Goal: Task Accomplishment & Management: Manage account settings

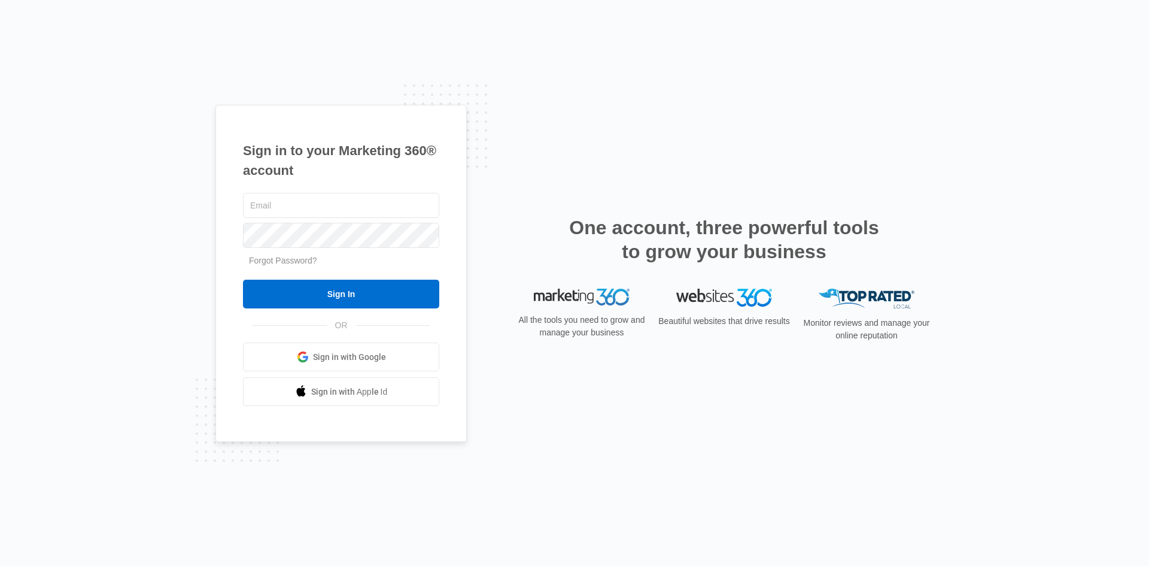
click at [359, 356] on span "Sign in with Google" at bounding box center [349, 357] width 73 height 13
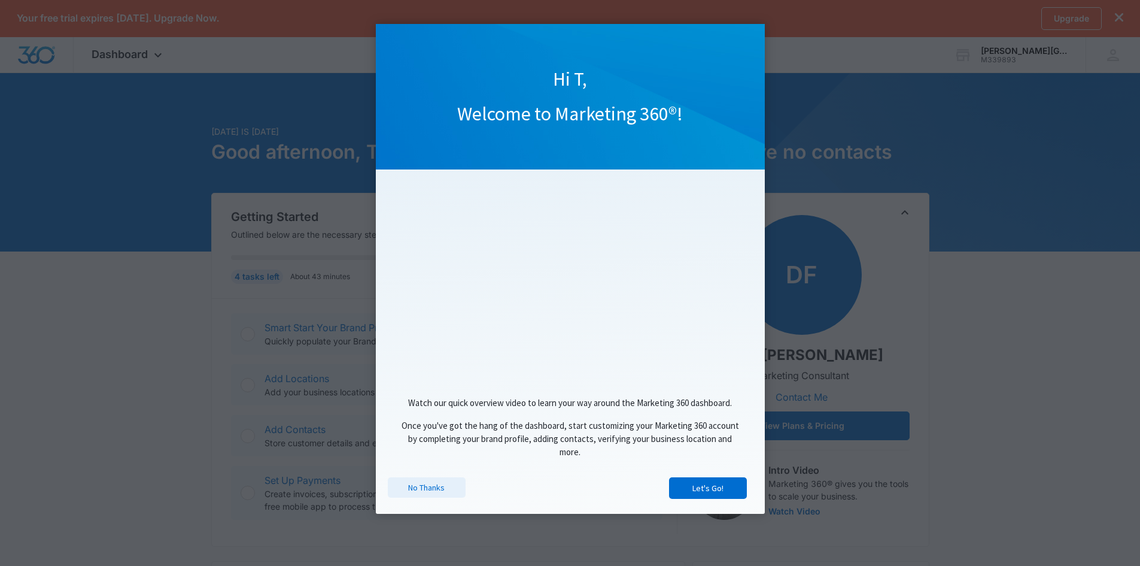
click at [411, 488] on link "No Thanks" at bounding box center [427, 487] width 78 height 20
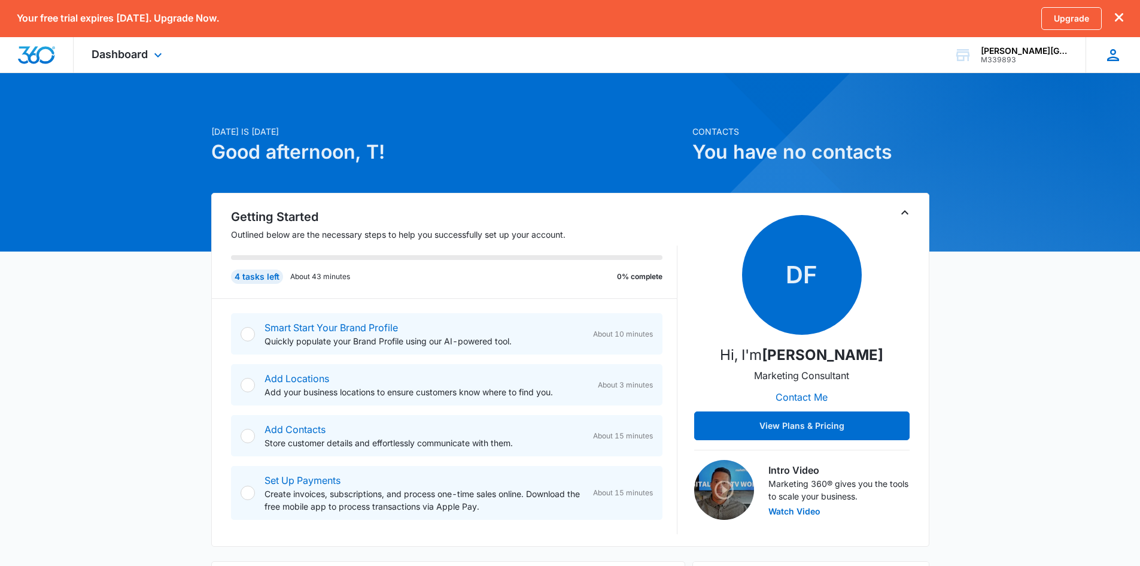
click at [1110, 63] on icon at bounding box center [1113, 55] width 18 height 18
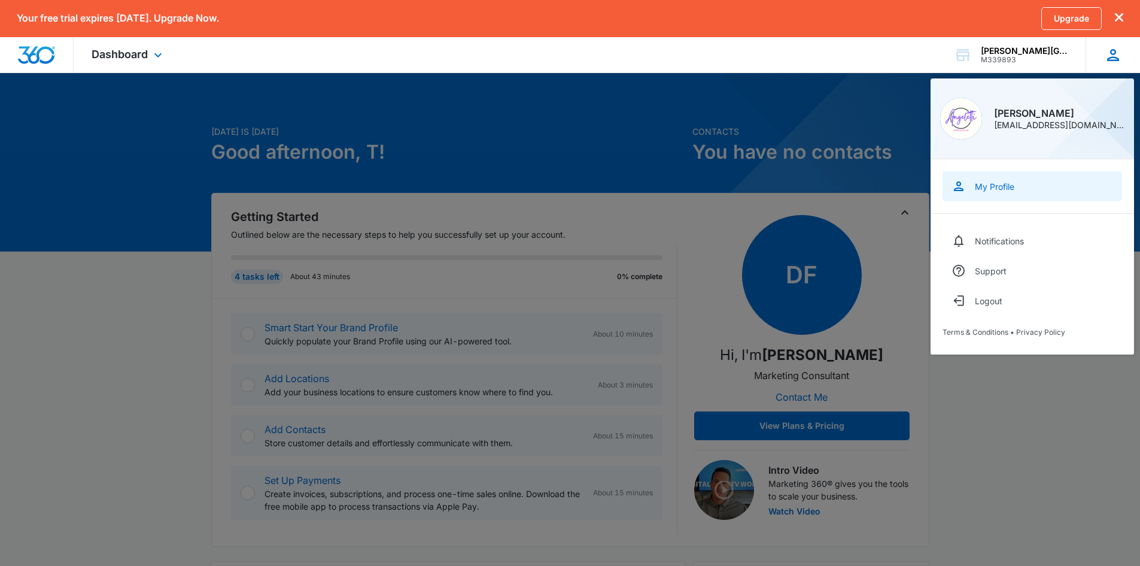
click at [1002, 187] on div "My Profile" at bounding box center [995, 186] width 40 height 10
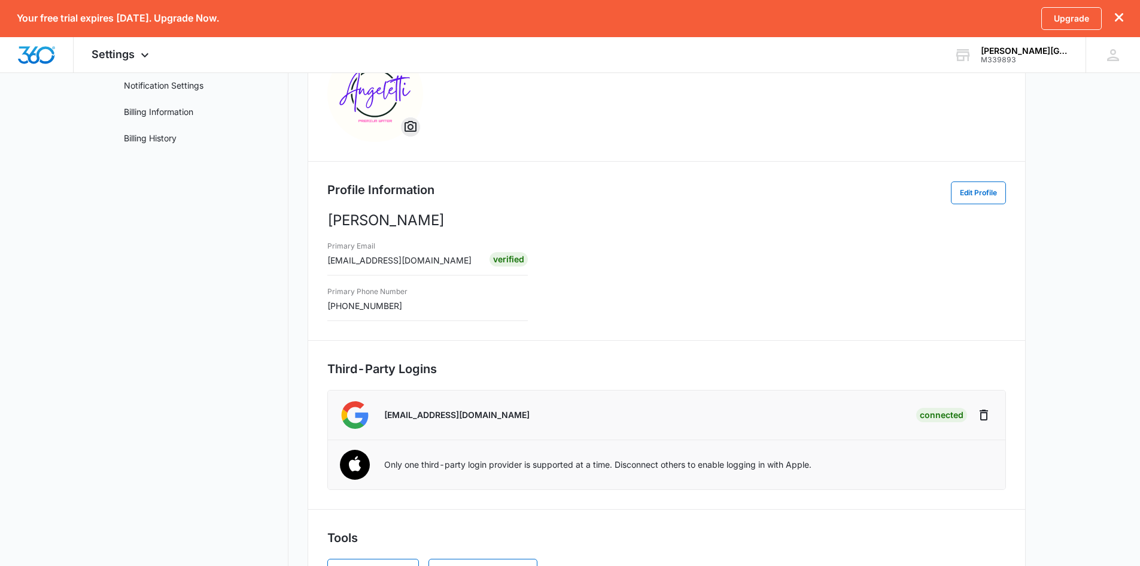
scroll to position [174, 0]
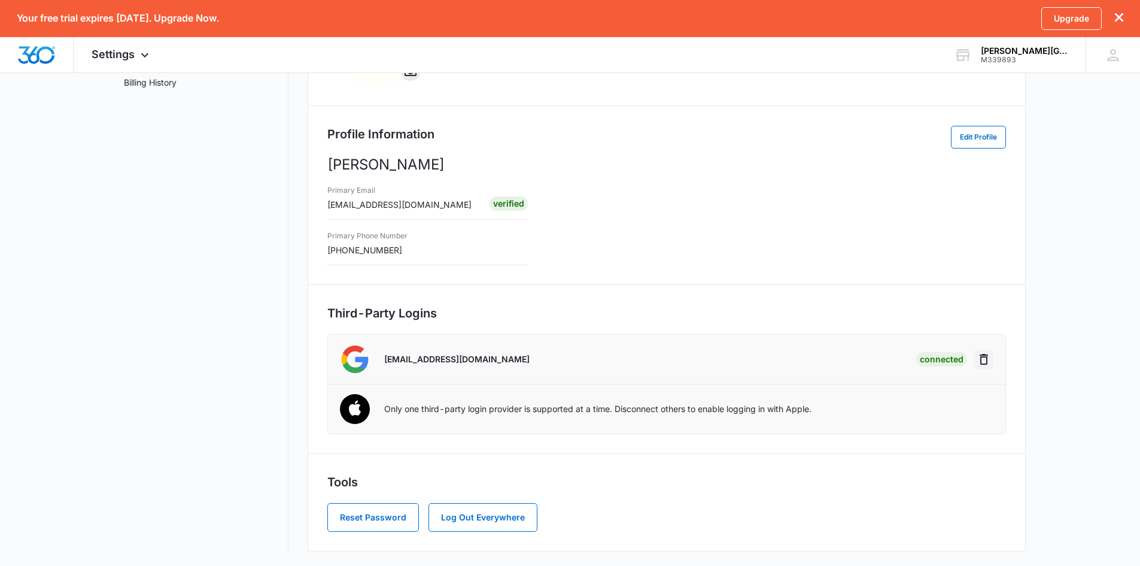
click at [987, 361] on icon "Disconnect" at bounding box center [984, 359] width 8 height 11
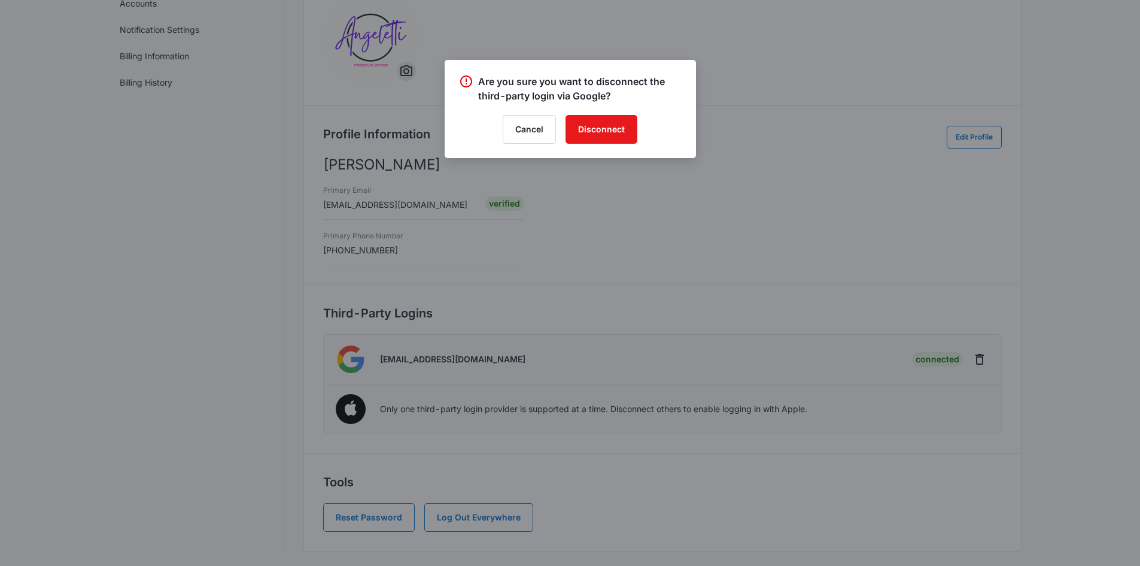
click at [837, 189] on div at bounding box center [570, 283] width 1140 height 566
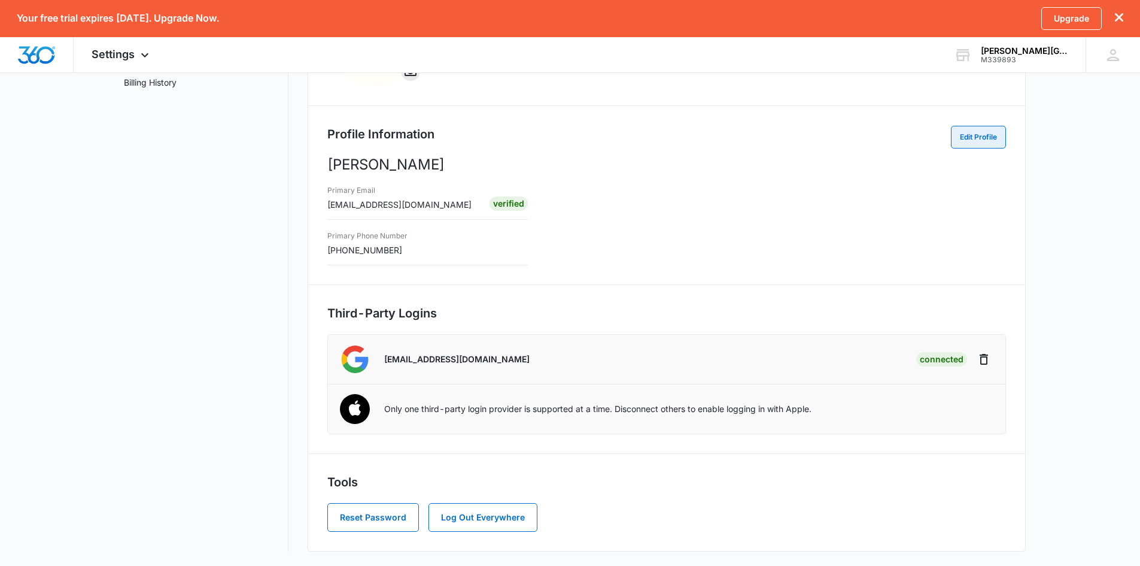
click at [961, 145] on button "Edit Profile" at bounding box center [978, 137] width 55 height 23
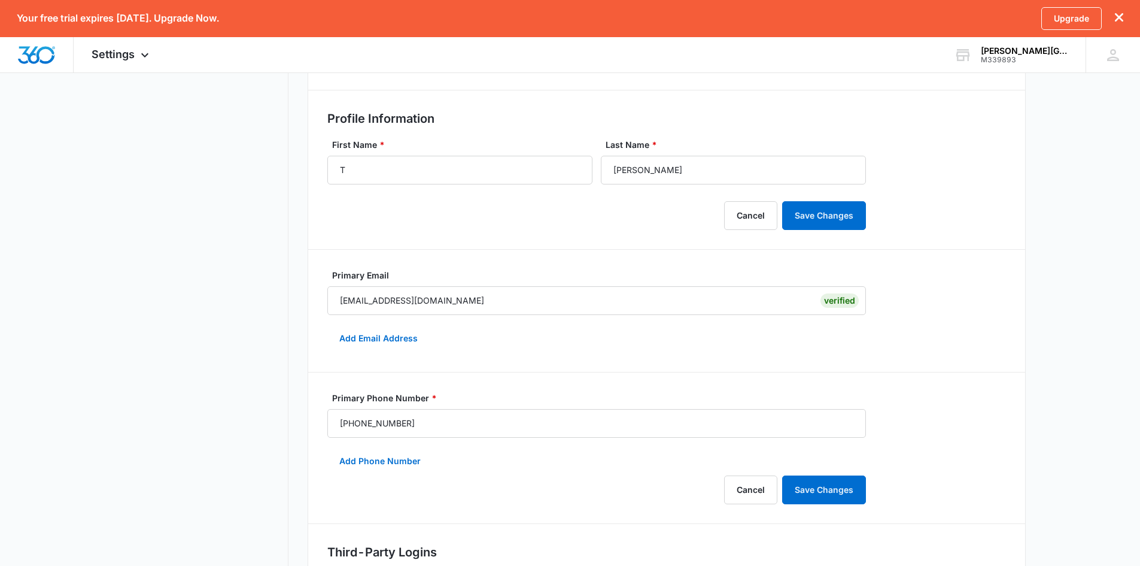
scroll to position [189, 0]
click at [128, 57] on span "Settings" at bounding box center [113, 54] width 43 height 13
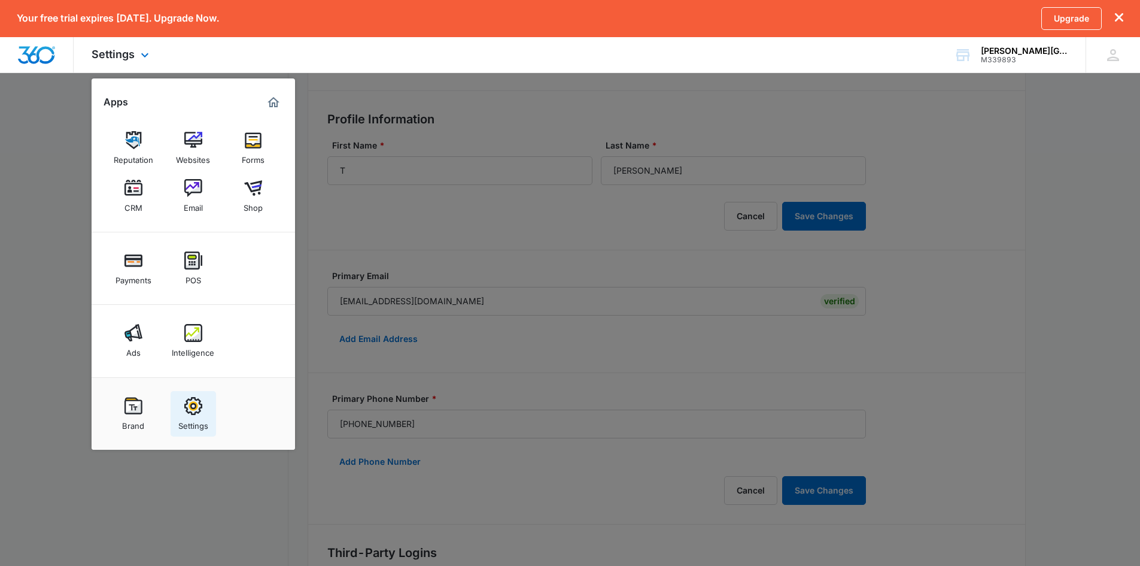
click at [187, 404] on img at bounding box center [193, 406] width 18 height 18
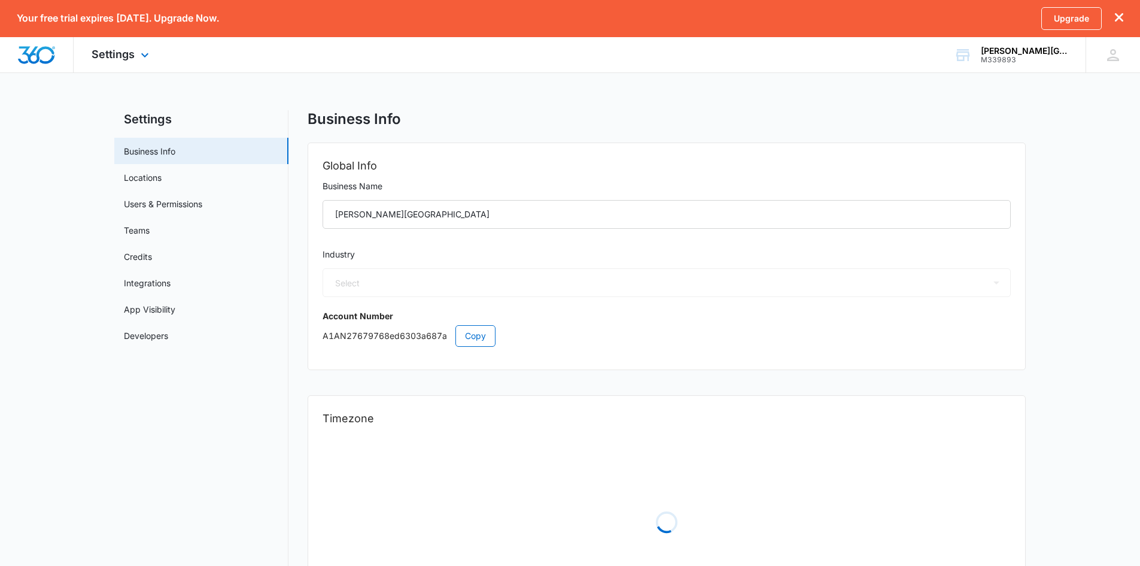
select select "12"
select select "US"
select select "America/New_York"
click at [1024, 56] on div "M339893" at bounding box center [1024, 60] width 87 height 8
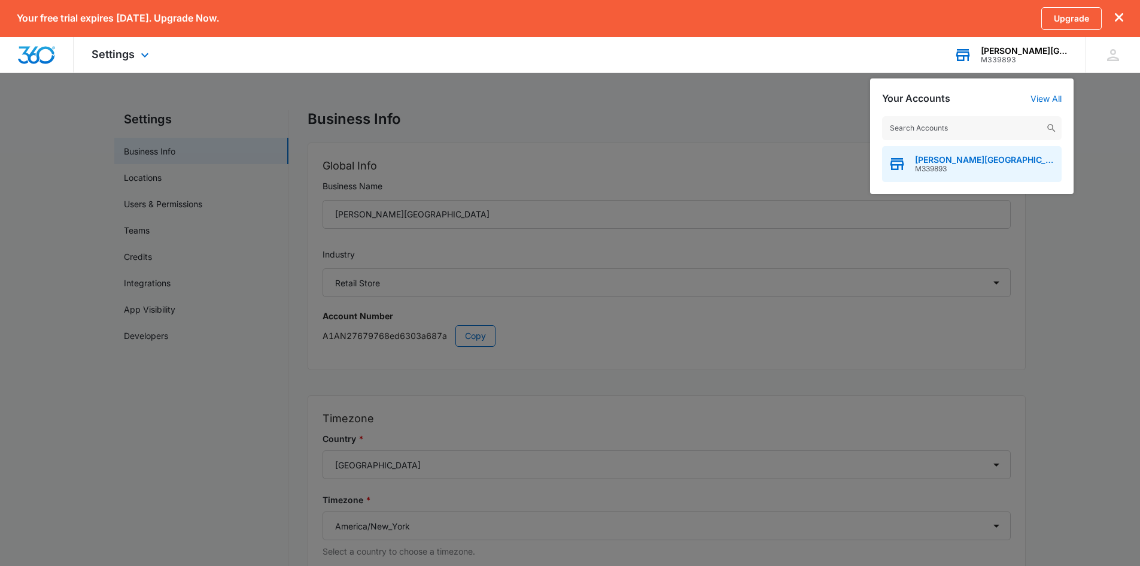
click at [1028, 171] on div "Angeletti Springs M339893" at bounding box center [972, 164] width 180 height 36
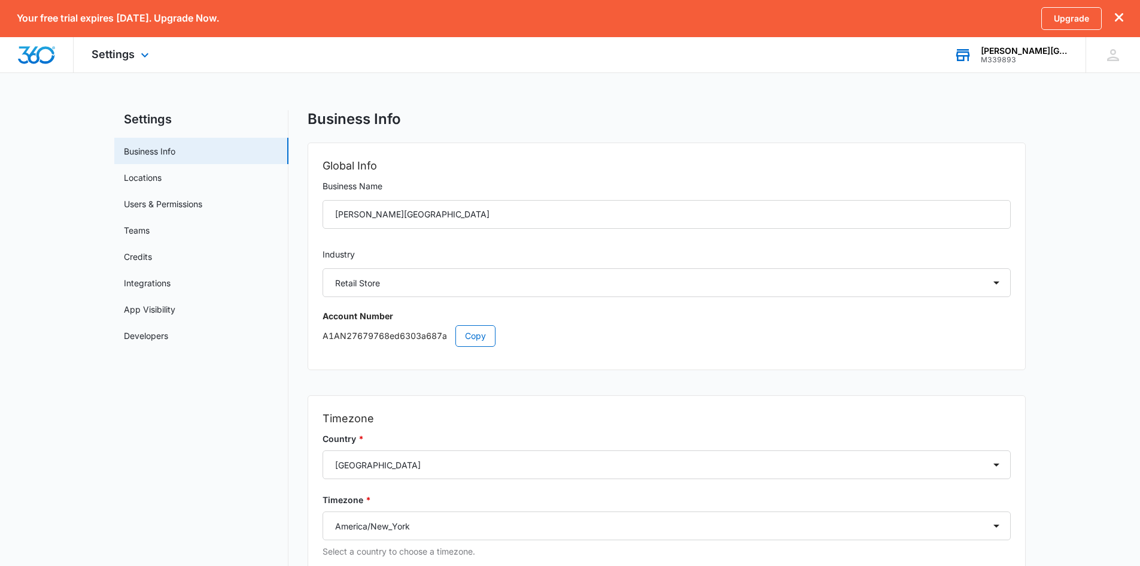
click at [1036, 62] on div "M339893" at bounding box center [1024, 60] width 87 height 8
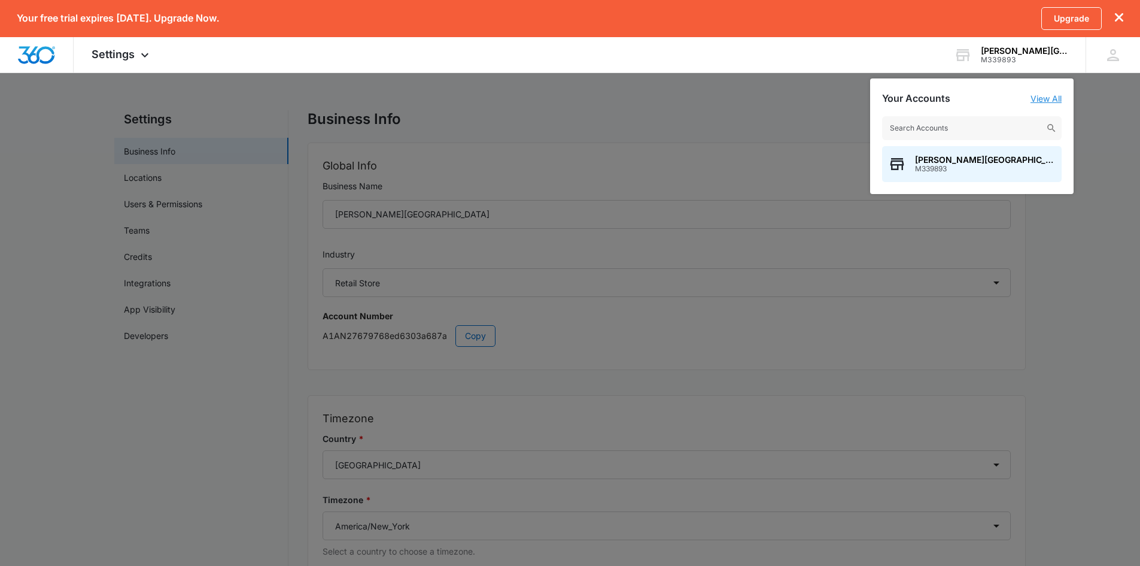
click at [1058, 98] on link "View All" at bounding box center [1046, 98] width 31 height 10
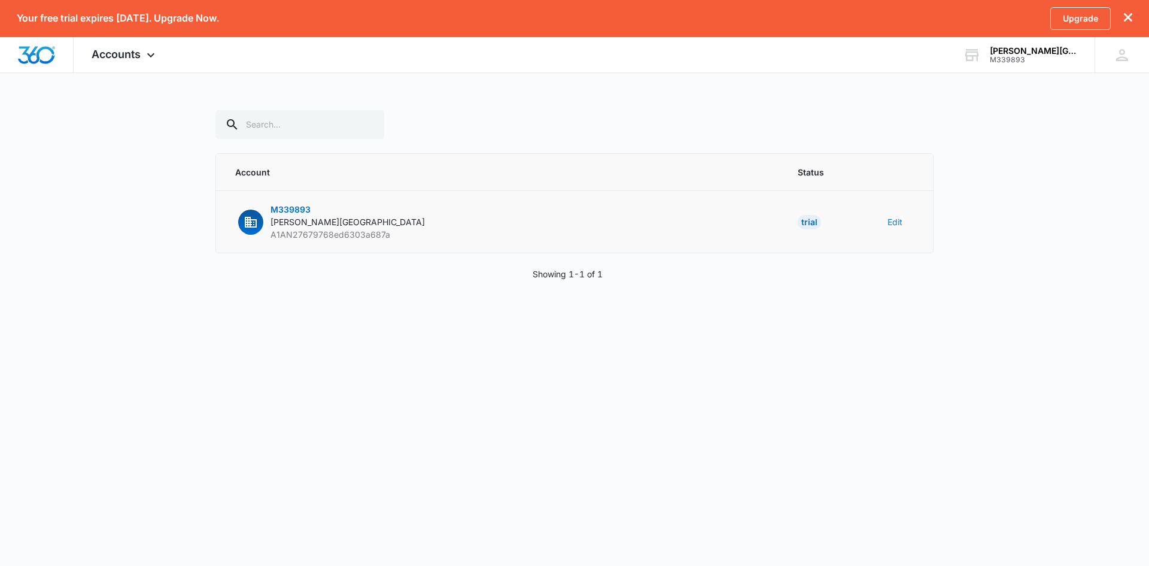
click at [889, 220] on button "Edit" at bounding box center [895, 221] width 15 height 13
select select "12"
select select "US"
select select "America/New_York"
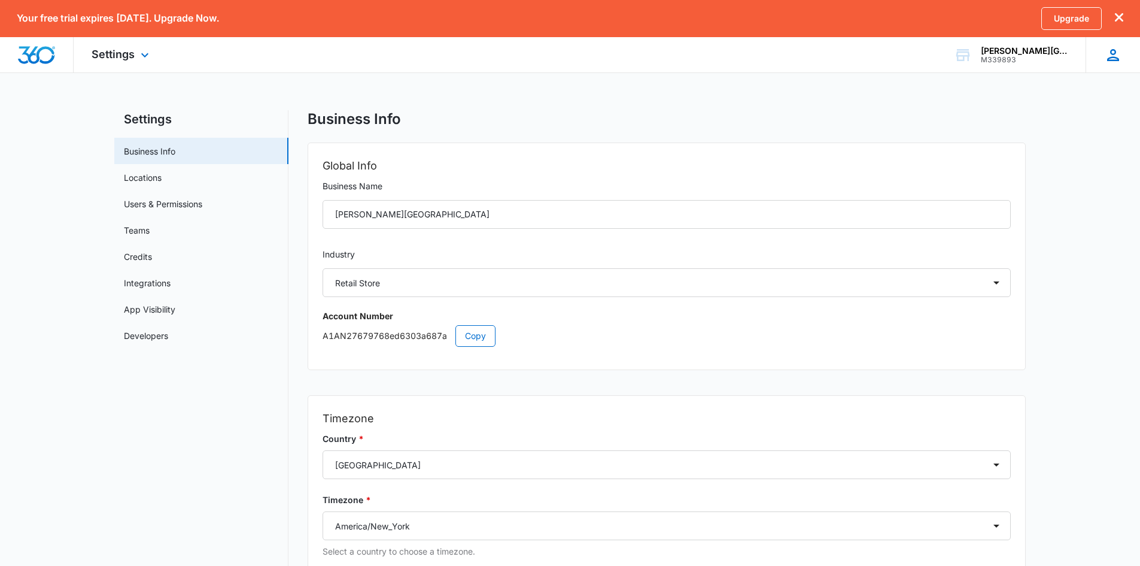
click at [1112, 59] on icon at bounding box center [1113, 55] width 12 height 12
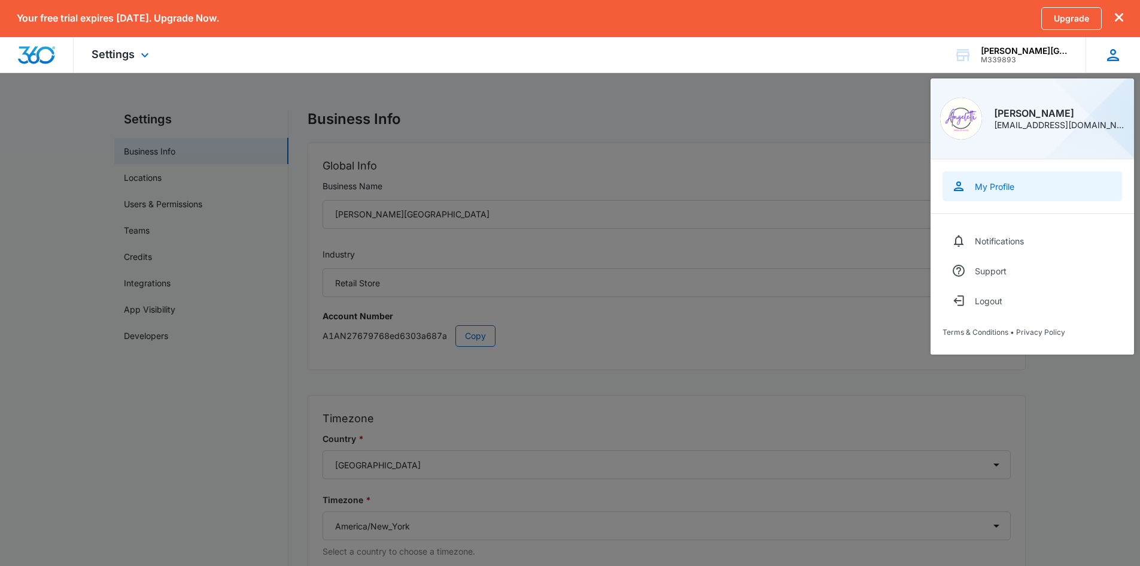
click at [991, 189] on div "My Profile" at bounding box center [995, 186] width 40 height 10
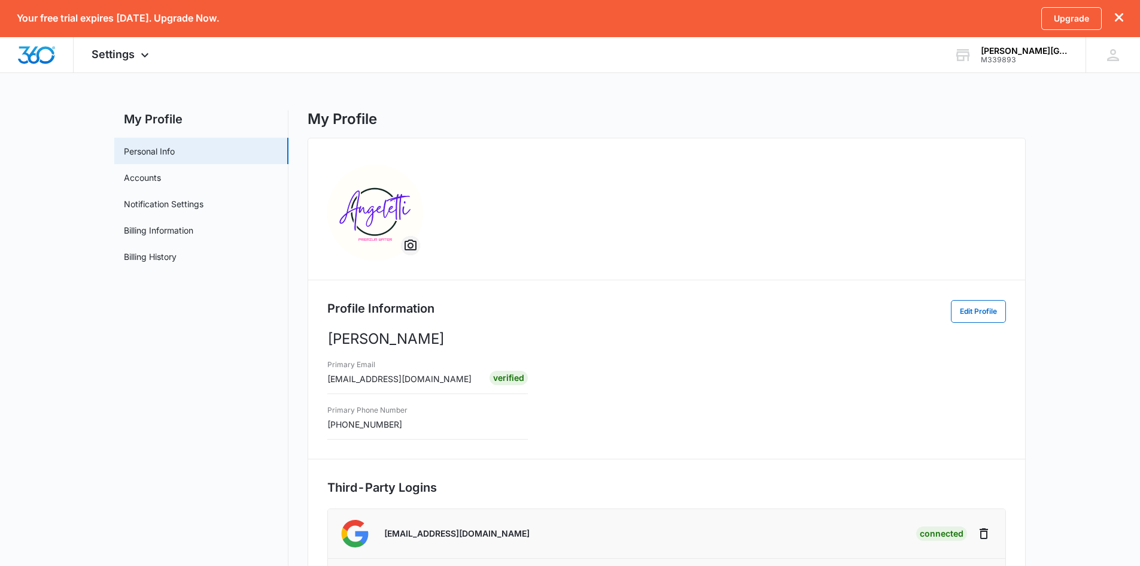
click at [409, 246] on icon "Overflow Menu" at bounding box center [410, 245] width 14 height 14
click at [437, 293] on div "Remove Profile Photo" at bounding box center [458, 297] width 84 height 8
click at [414, 246] on icon "Overflow Menu" at bounding box center [410, 245] width 14 height 14
click at [439, 300] on div "Remove Profile Photo" at bounding box center [458, 297] width 84 height 8
click at [439, 300] on div "Profile Information Edit Profile" at bounding box center [666, 311] width 679 height 24
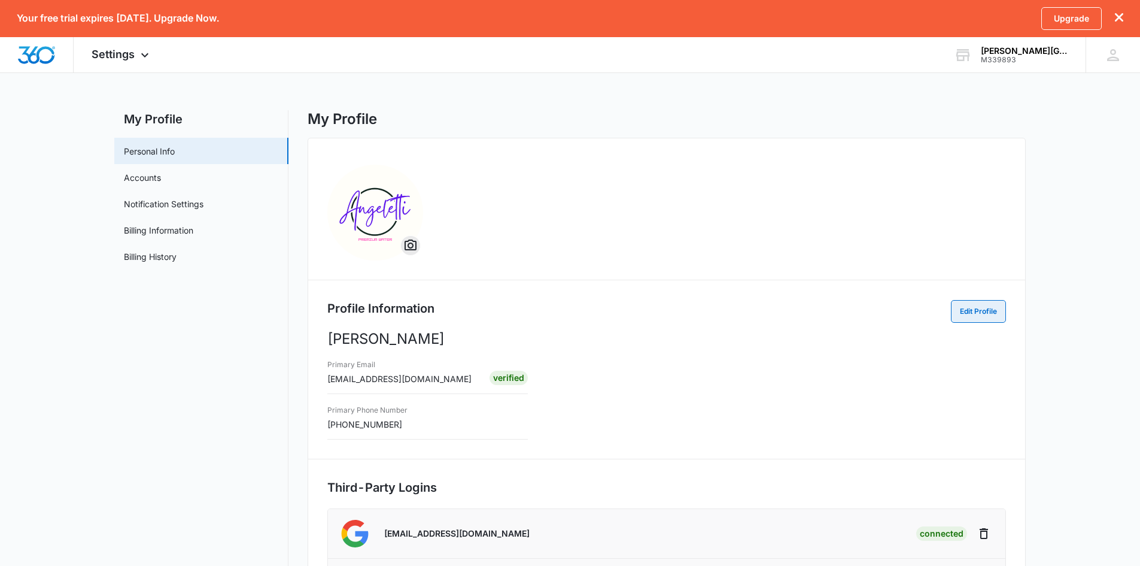
click at [989, 314] on button "Edit Profile" at bounding box center [978, 311] width 55 height 23
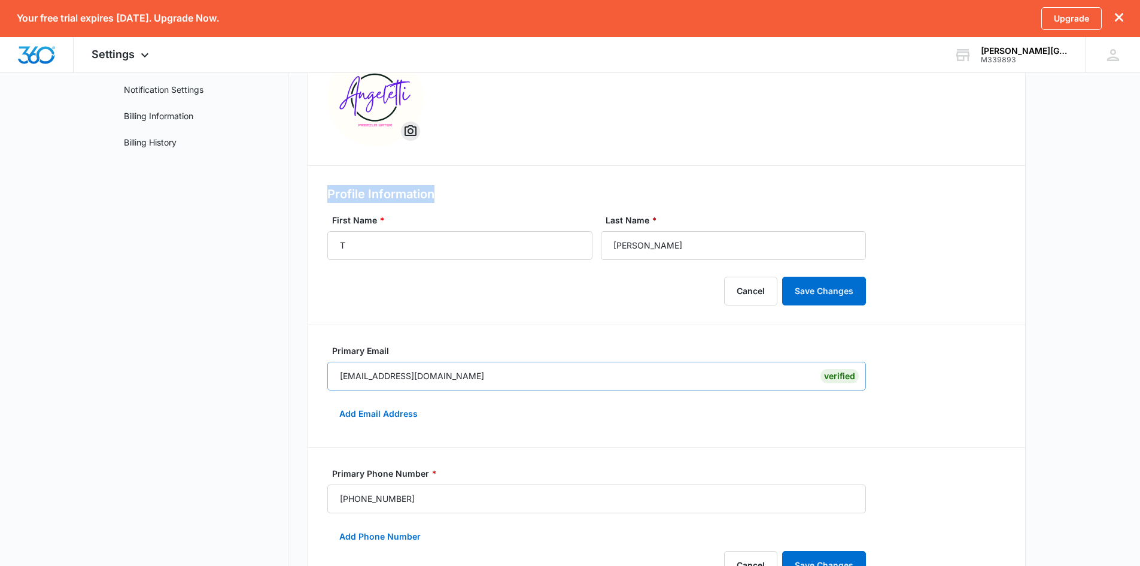
scroll to position [120, 0]
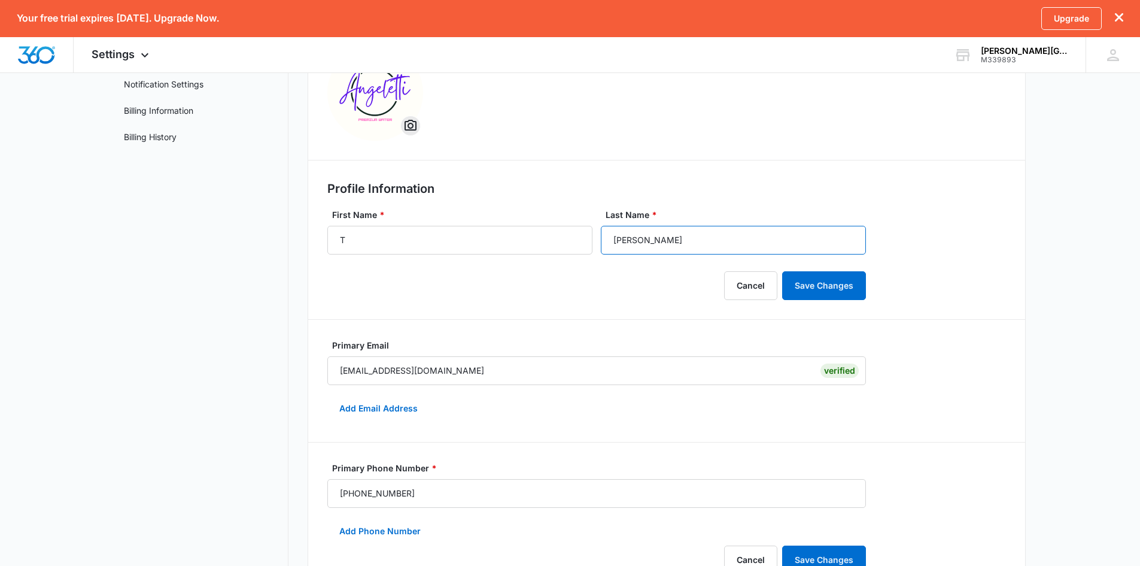
click at [752, 245] on input "Turner" at bounding box center [733, 240] width 265 height 29
type input "Tu"
click at [430, 231] on input "T" at bounding box center [459, 240] width 265 height 29
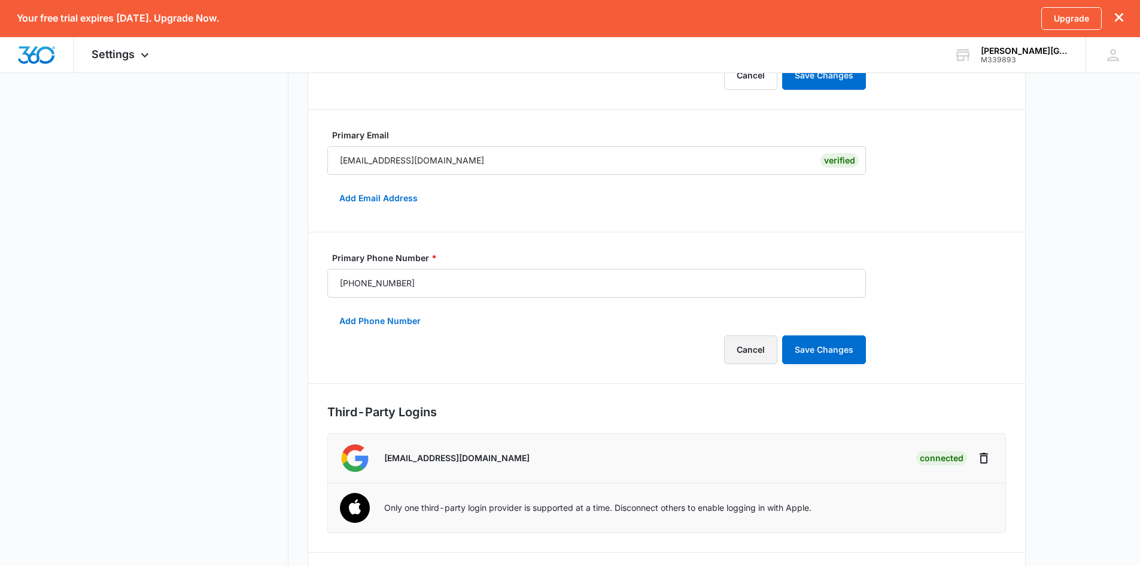
scroll to position [446, 0]
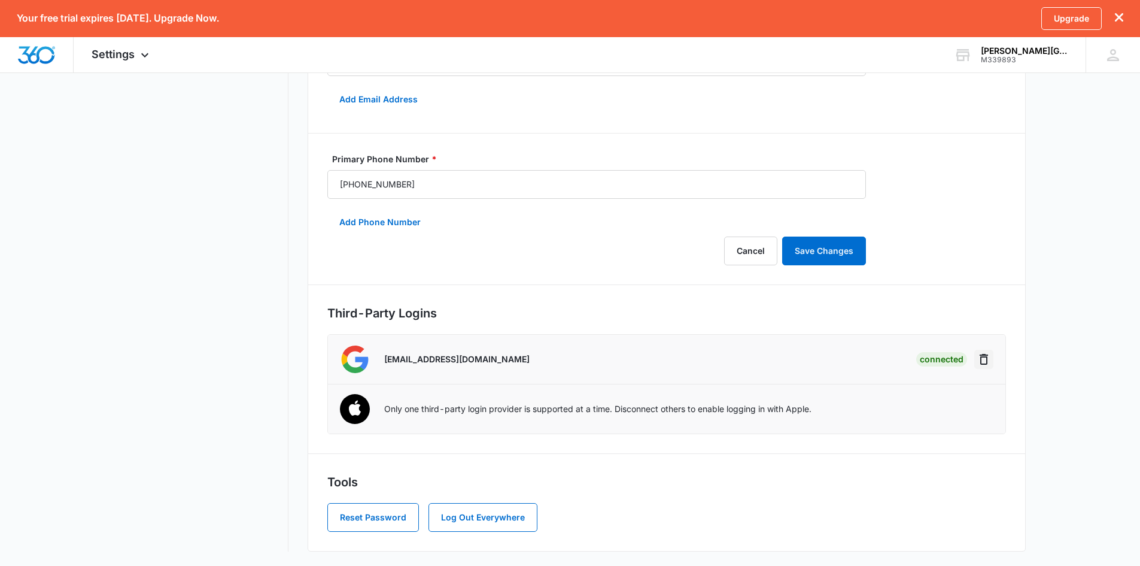
click at [983, 362] on icon "Disconnect" at bounding box center [984, 359] width 14 height 14
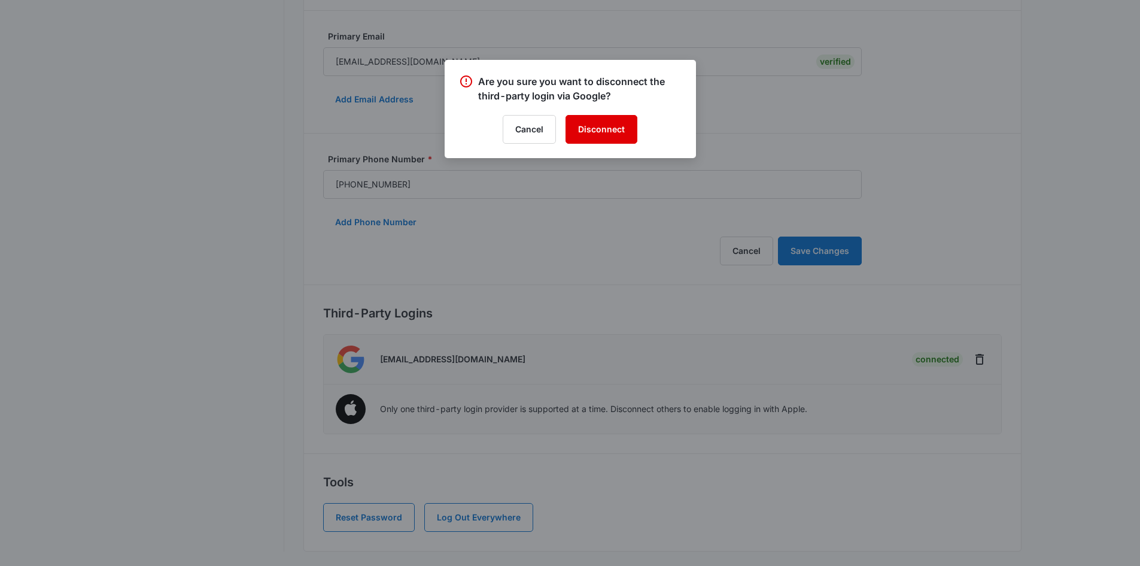
click at [615, 129] on button "Disconnect" at bounding box center [602, 129] width 72 height 29
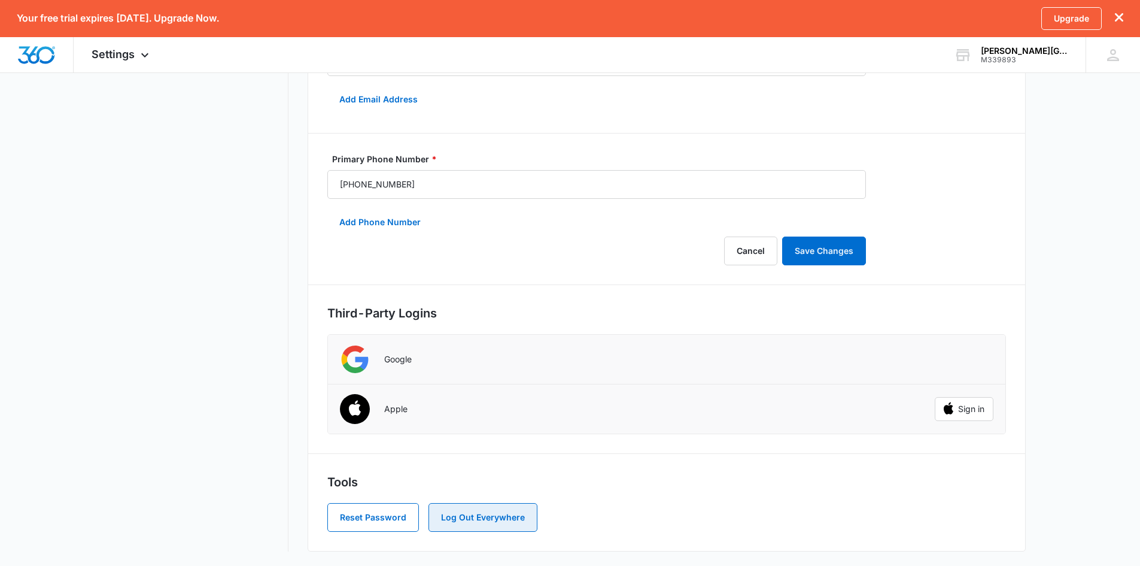
click at [473, 515] on button "Log Out Everywhere" at bounding box center [483, 517] width 109 height 29
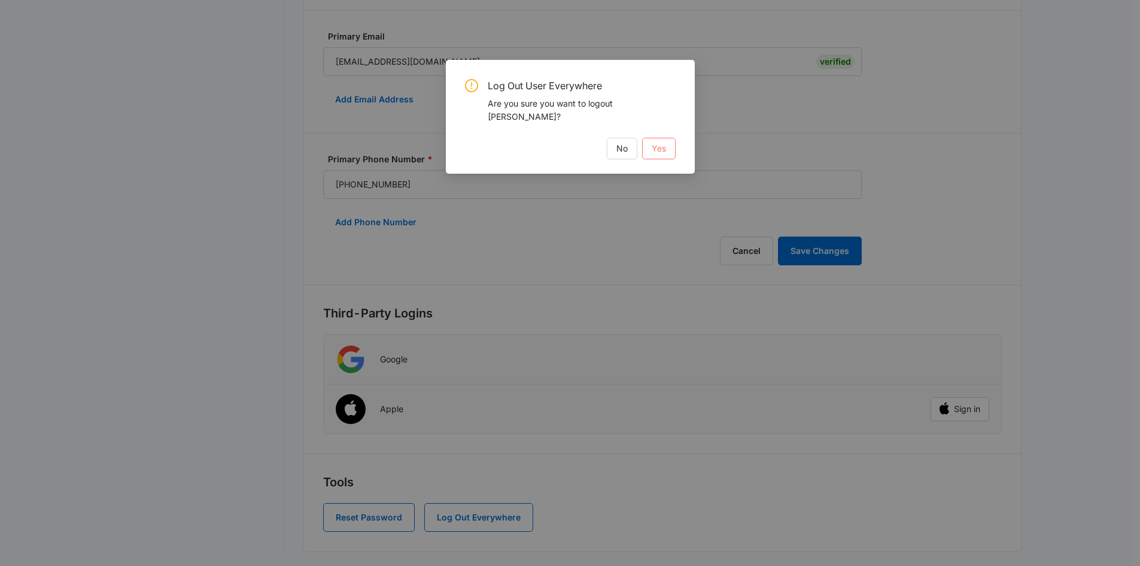
click at [655, 142] on span "Yes" at bounding box center [659, 148] width 14 height 13
